Goal: Information Seeking & Learning: Check status

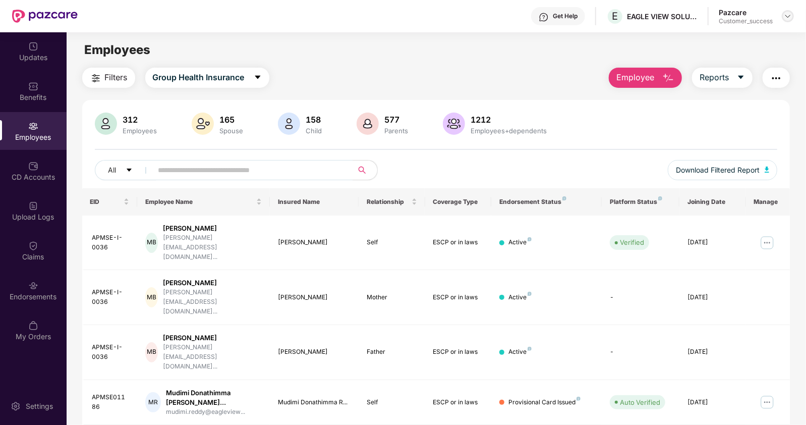
click at [787, 11] on div at bounding box center [788, 16] width 12 height 12
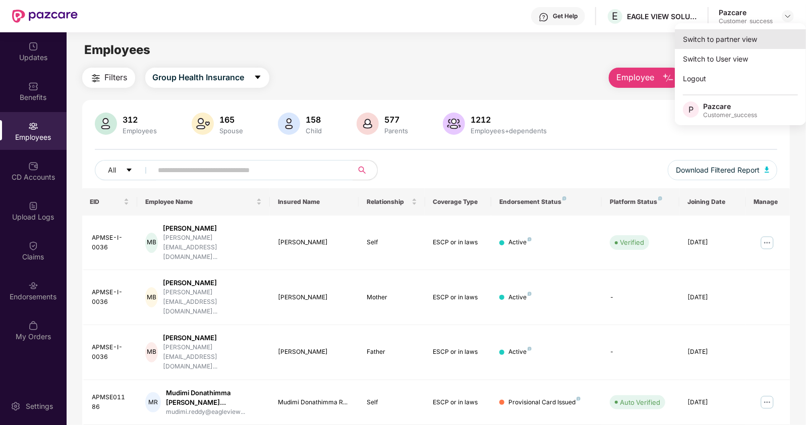
click at [746, 37] on div "Switch to partner view" at bounding box center [740, 39] width 131 height 20
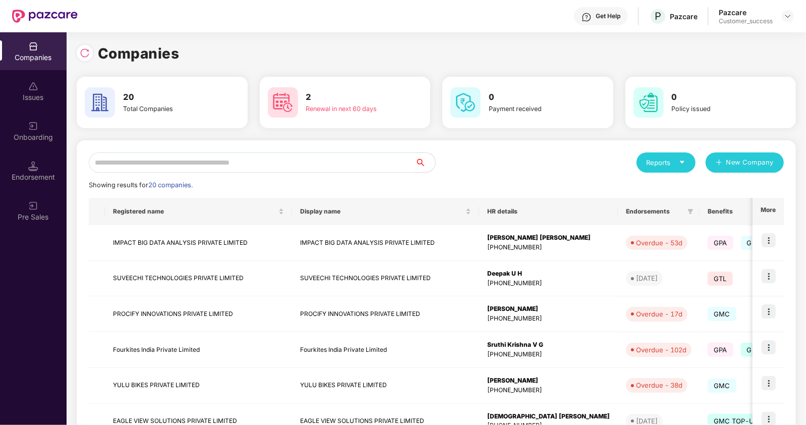
click at [228, 159] on input "text" at bounding box center [252, 162] width 326 height 20
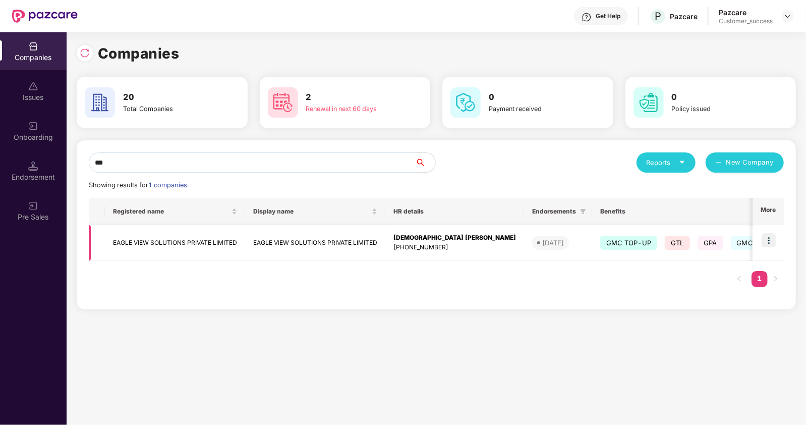
type input "***"
click at [769, 243] on img at bounding box center [769, 240] width 14 height 14
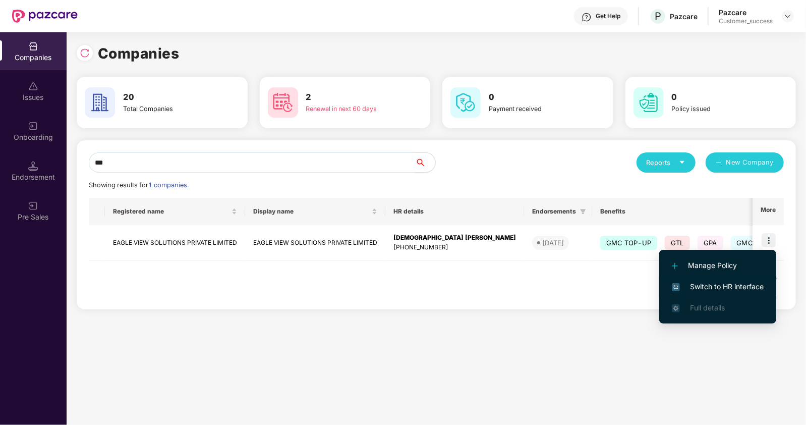
click at [693, 289] on span "Switch to HR interface" at bounding box center [718, 286] width 92 height 11
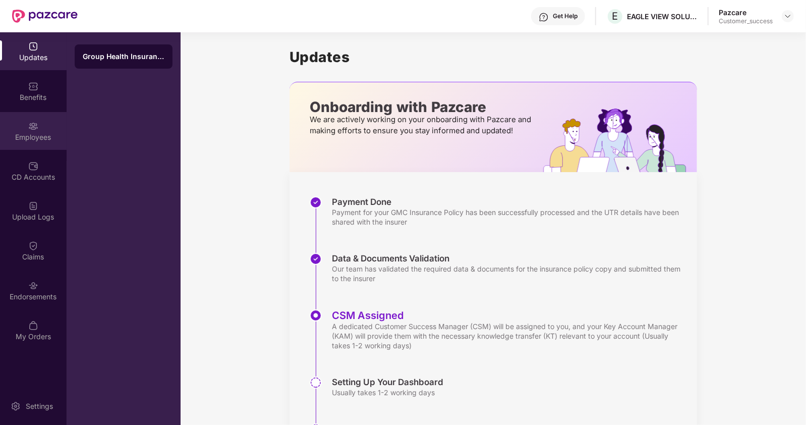
click at [30, 141] on div "Employees" at bounding box center [33, 137] width 67 height 10
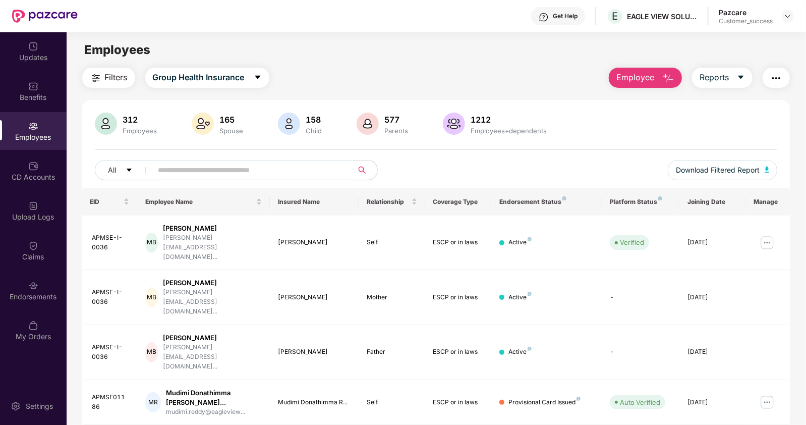
click at [233, 168] on input "text" at bounding box center [248, 169] width 181 height 15
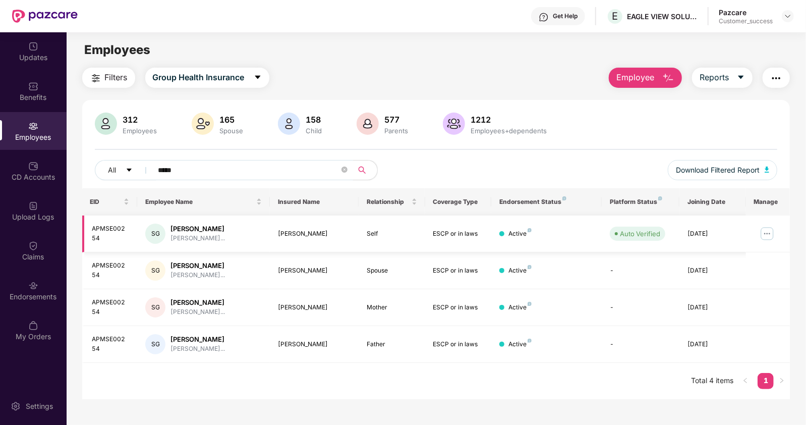
type input "*****"
click at [765, 236] on img at bounding box center [767, 234] width 16 height 16
click at [484, 395] on div "EID Employee Name Insured Name Relationship Coverage Type Endorsement Status Pl…" at bounding box center [436, 293] width 708 height 211
click at [765, 233] on img at bounding box center [767, 234] width 16 height 16
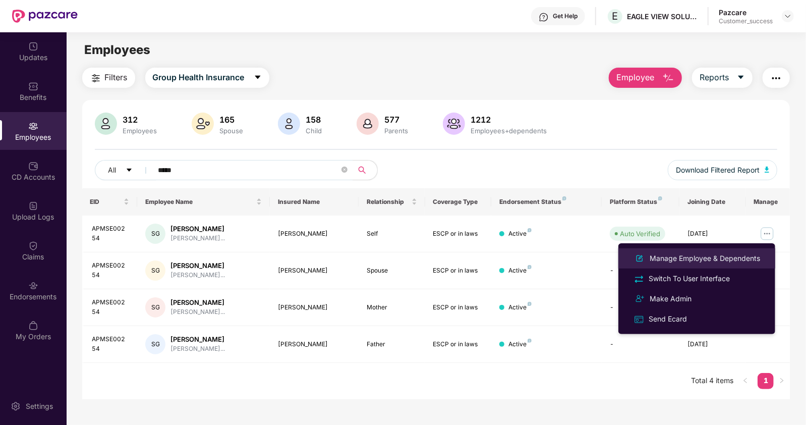
click at [661, 265] on li "Manage Employee & Dependents" at bounding box center [697, 258] width 157 height 20
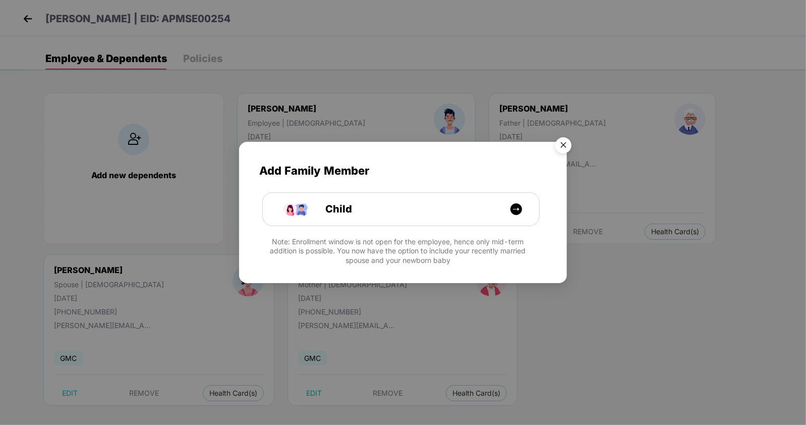
click at [564, 141] on img "Close" at bounding box center [563, 147] width 28 height 28
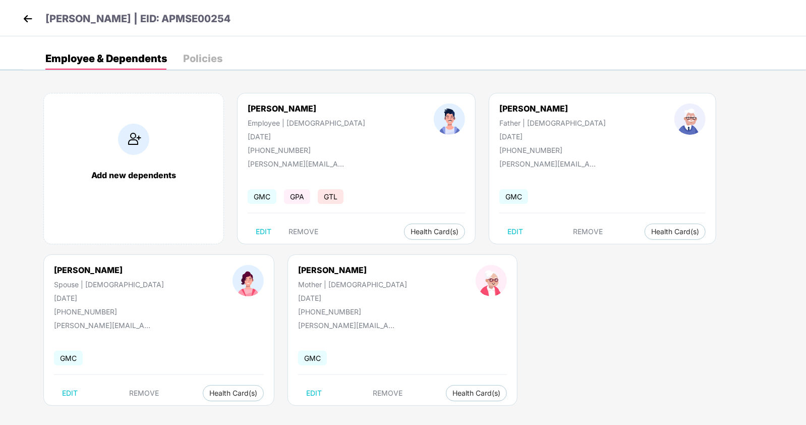
click at [25, 17] on img at bounding box center [27, 18] width 15 height 15
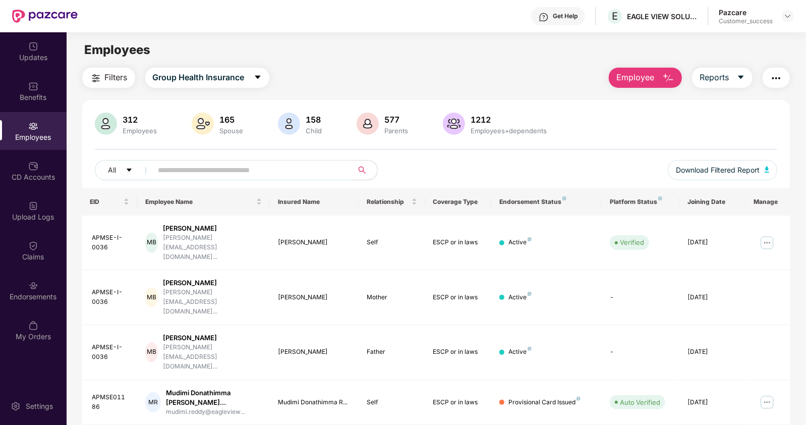
click at [188, 170] on input "text" at bounding box center [248, 169] width 181 height 15
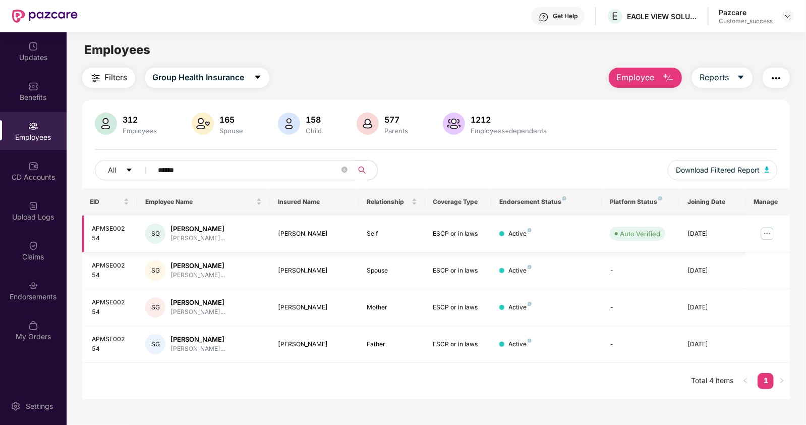
type input "******"
click at [767, 230] on img at bounding box center [767, 234] width 16 height 16
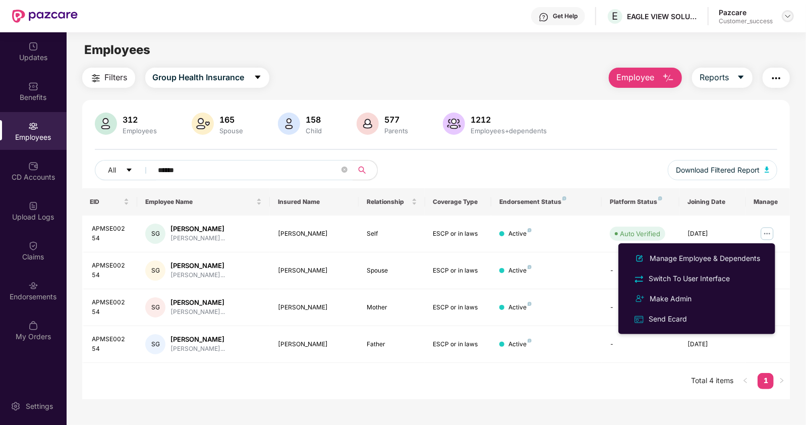
click at [787, 18] on img at bounding box center [788, 16] width 8 height 8
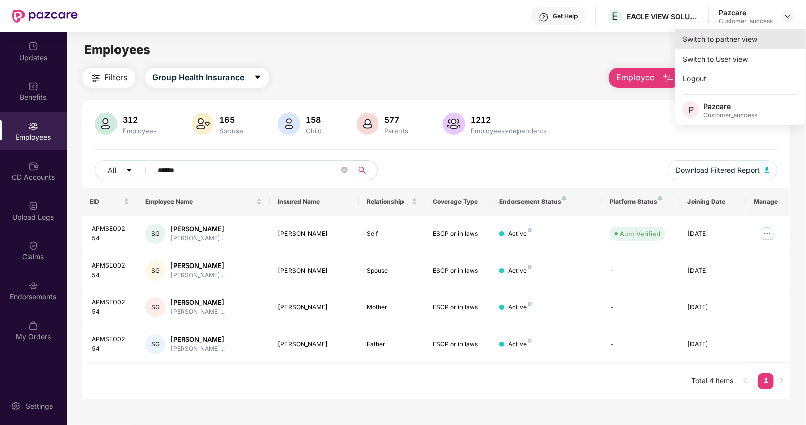
click at [712, 39] on div "Switch to partner view" at bounding box center [740, 39] width 131 height 20
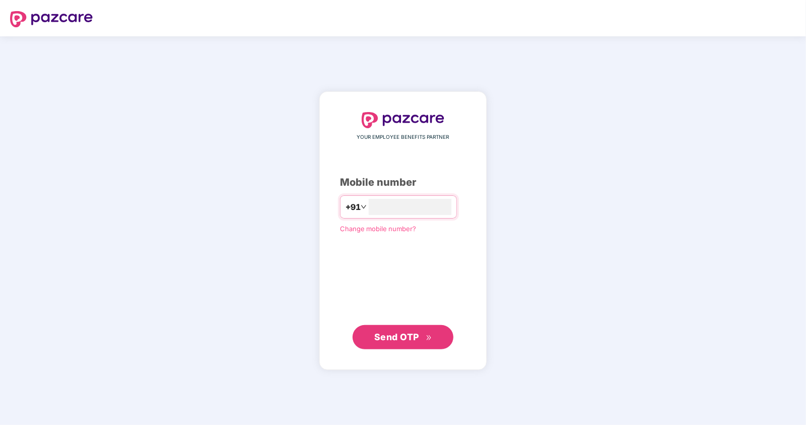
type input "**********"
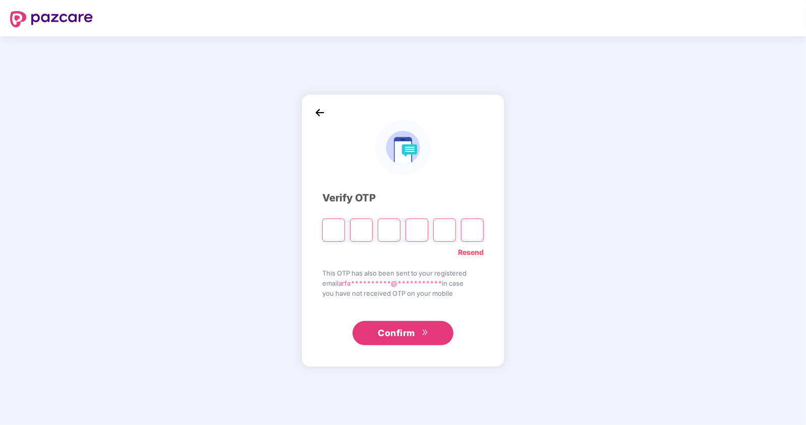
type input "*"
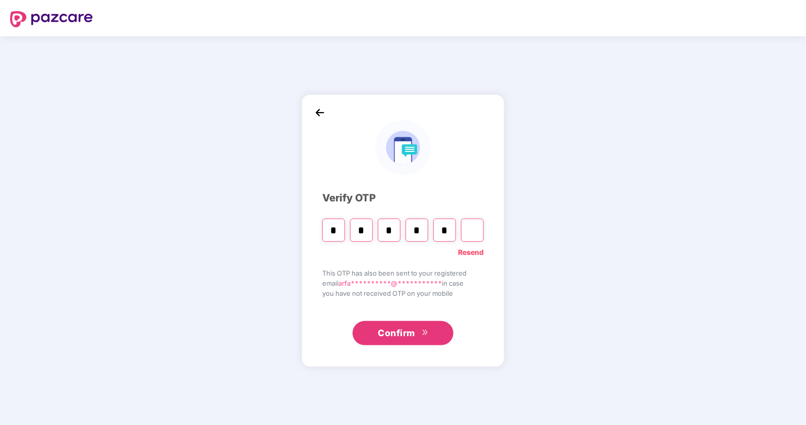
type input "*"
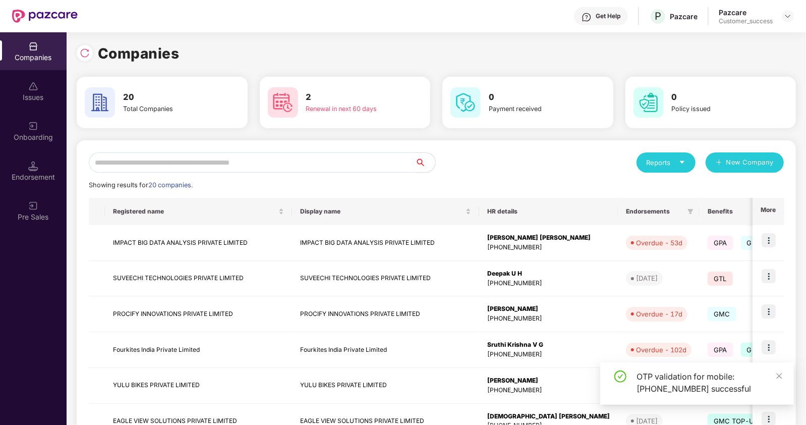
click at [179, 162] on input "text" at bounding box center [252, 162] width 326 height 20
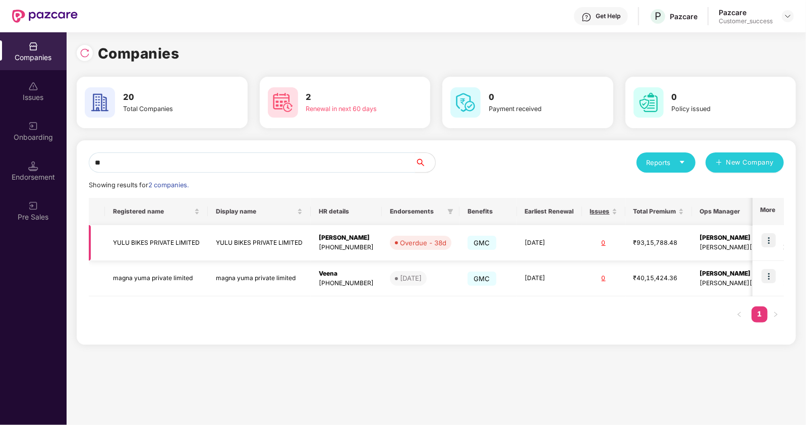
type input "**"
click at [768, 241] on img at bounding box center [769, 240] width 14 height 14
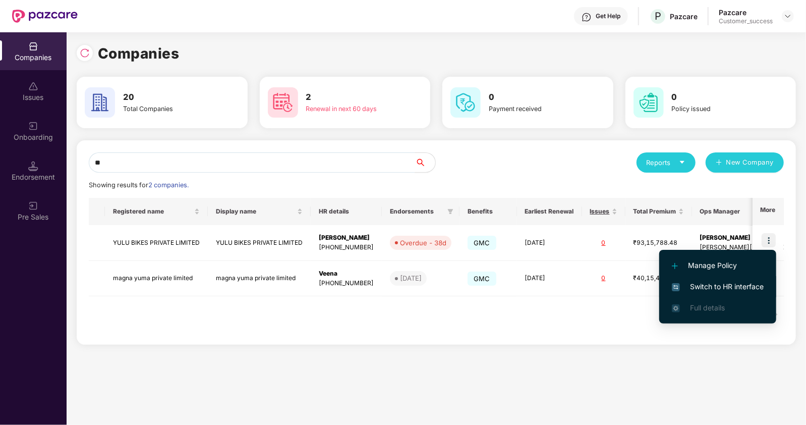
click at [709, 288] on span "Switch to HR interface" at bounding box center [718, 286] width 92 height 11
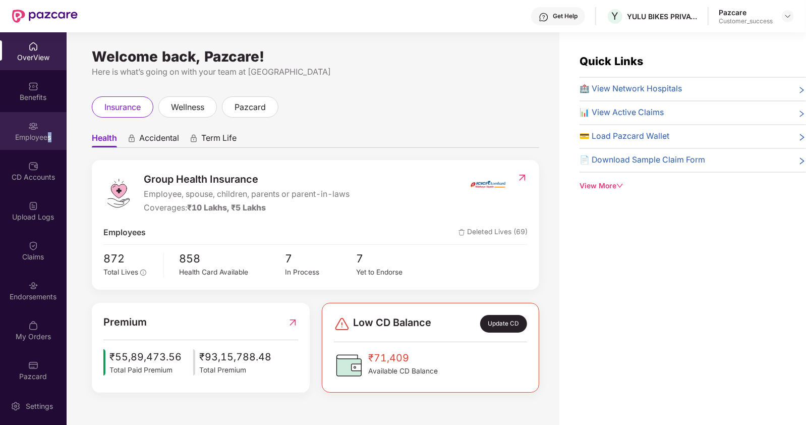
click at [45, 132] on div "Employees" at bounding box center [33, 131] width 67 height 38
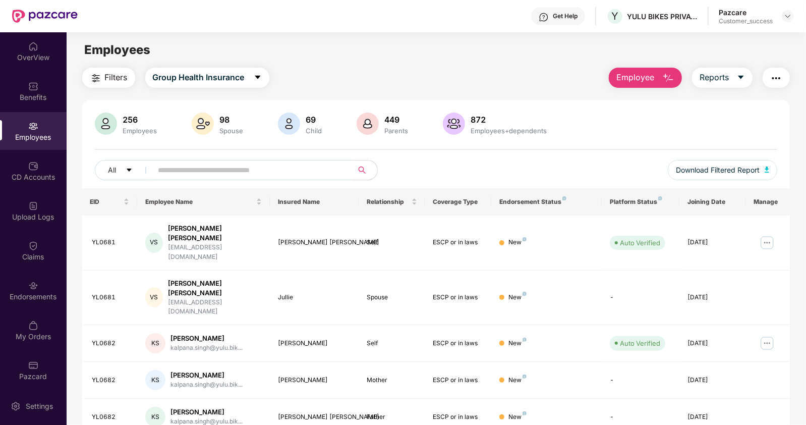
click at [169, 174] on input "text" at bounding box center [248, 169] width 181 height 15
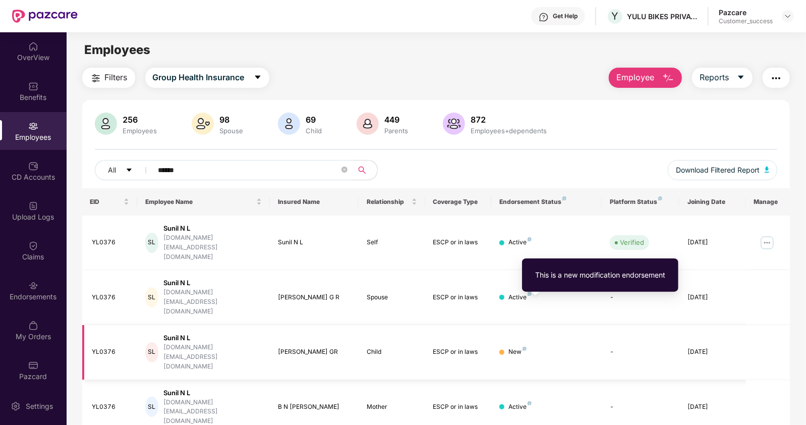
type input "******"
click at [524, 347] on img at bounding box center [525, 349] width 4 height 4
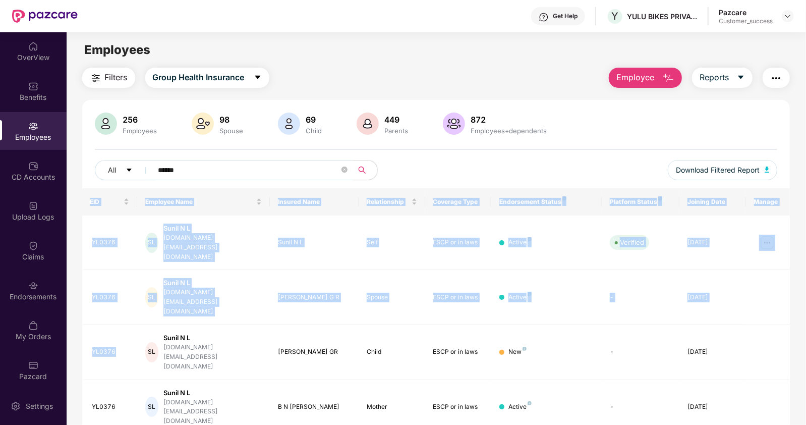
drag, startPoint x: 117, startPoint y: 305, endPoint x: 81, endPoint y: 305, distance: 35.3
click at [81, 305] on div "Filters Group Health Insurance Employee Reports 256 Employees 98 Spouse 69 Chil…" at bounding box center [436, 297] width 739 height 458
click at [120, 347] on div "YL0376" at bounding box center [110, 352] width 37 height 10
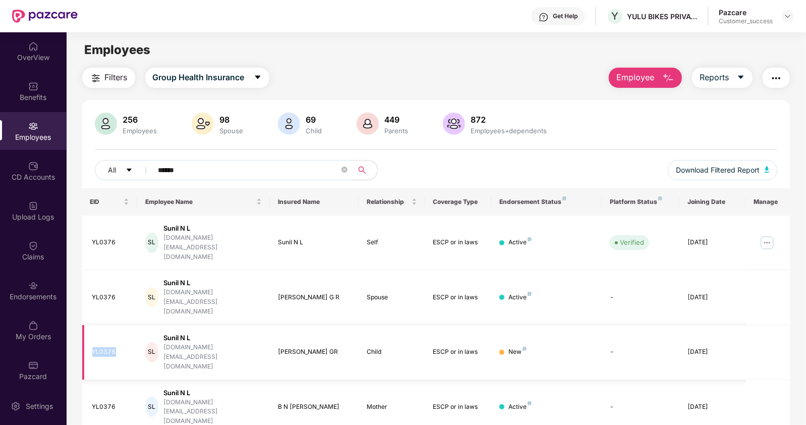
drag, startPoint x: 120, startPoint y: 308, endPoint x: 90, endPoint y: 306, distance: 29.8
click at [90, 325] on td "YL0376" at bounding box center [109, 352] width 55 height 55
copy div "YL0376"
click at [769, 237] on img at bounding box center [767, 243] width 16 height 16
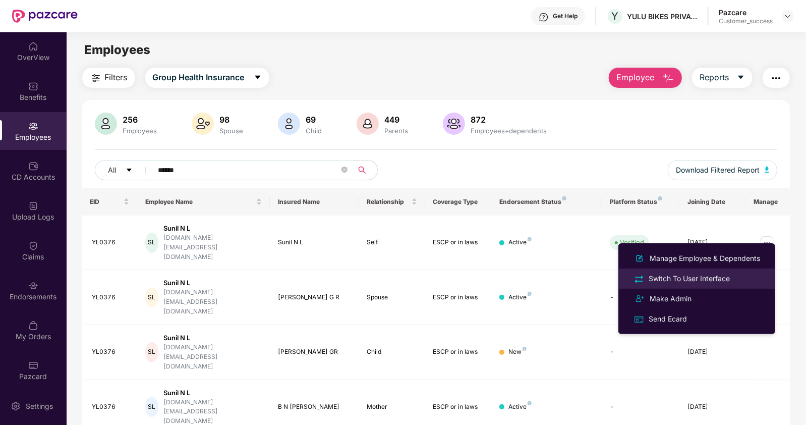
click at [667, 275] on div "Switch To User Interface" at bounding box center [689, 278] width 85 height 11
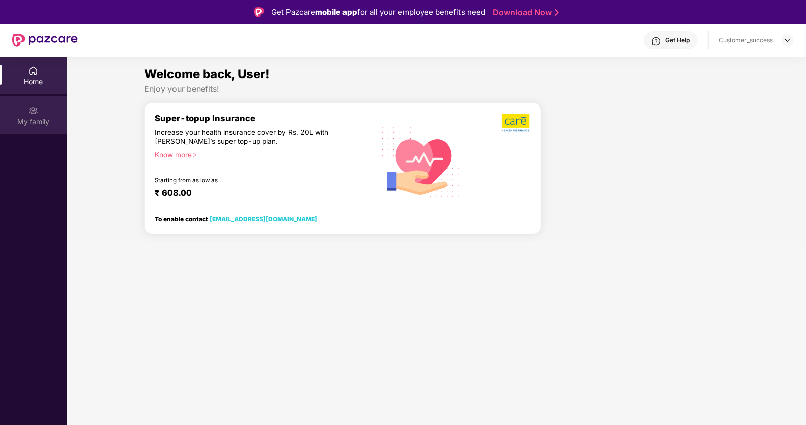
click at [25, 119] on div "My family" at bounding box center [33, 122] width 67 height 10
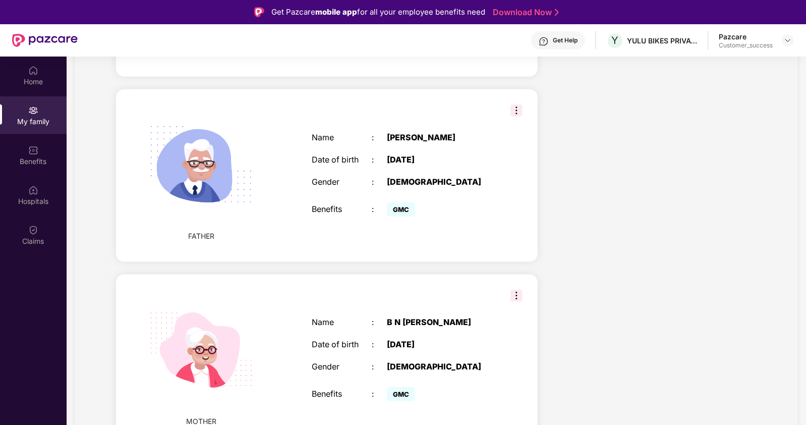
scroll to position [56, 0]
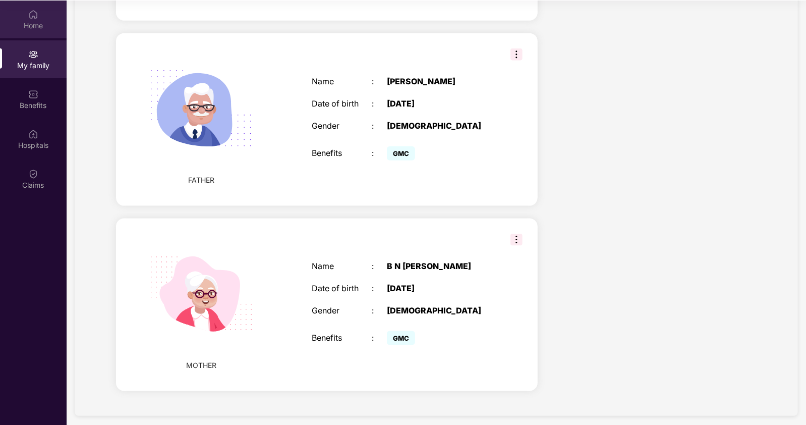
click at [35, 16] on img at bounding box center [33, 15] width 10 height 10
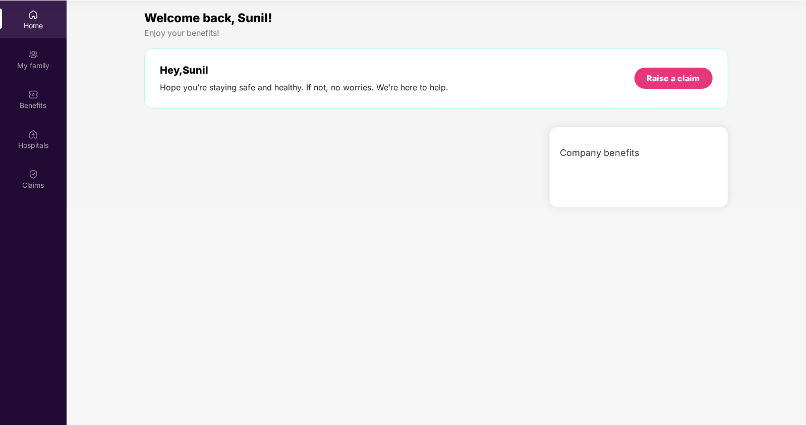
scroll to position [0, 0]
click at [35, 103] on div "Benefits" at bounding box center [33, 105] width 67 height 10
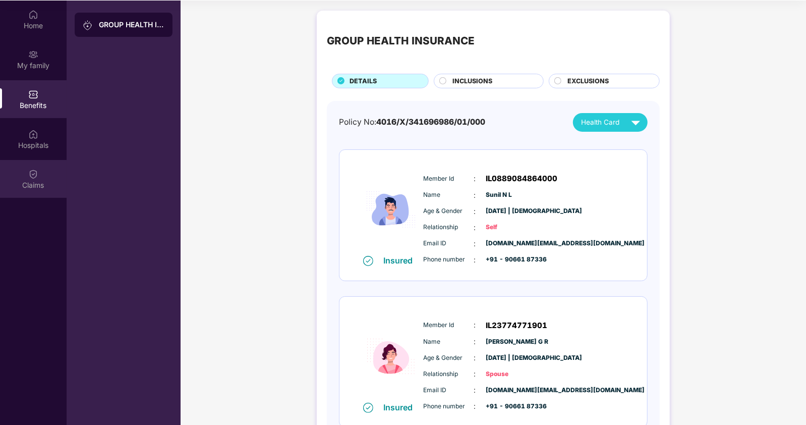
click at [23, 185] on div "Claims" at bounding box center [33, 185] width 67 height 10
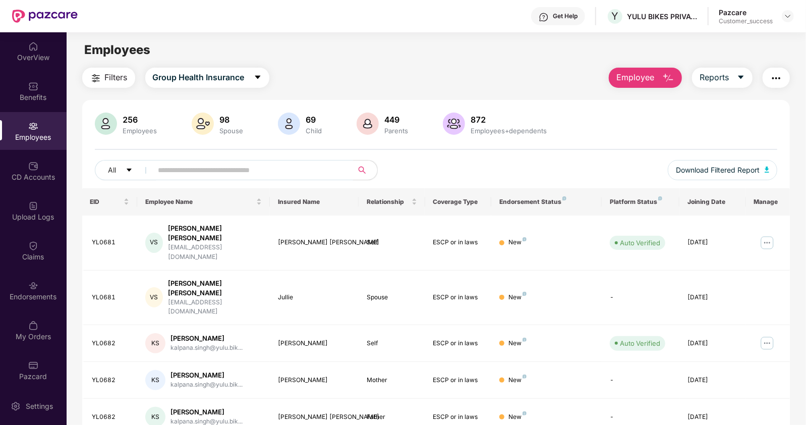
click at [230, 175] on input "text" at bounding box center [248, 169] width 181 height 15
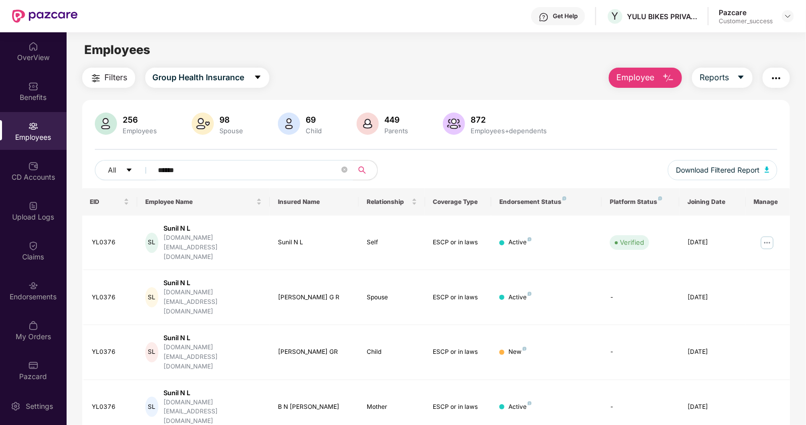
type input "******"
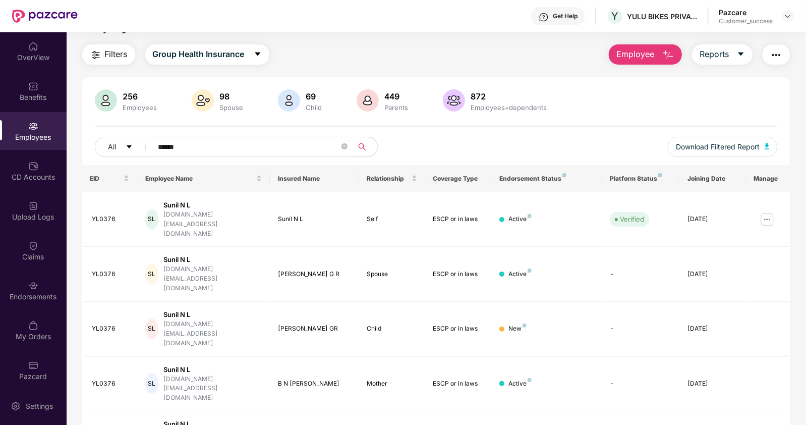
scroll to position [32, 0]
